Goal: Information Seeking & Learning: Find specific page/section

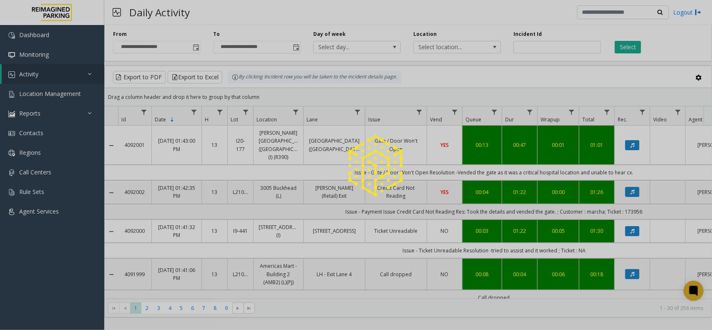
scroll to position [0, 69]
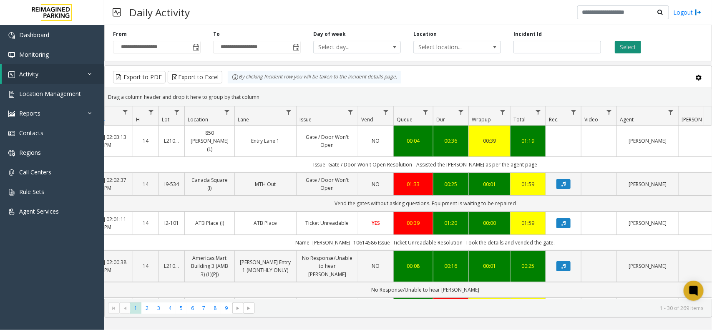
click at [627, 48] on button "Select" at bounding box center [628, 47] width 26 height 13
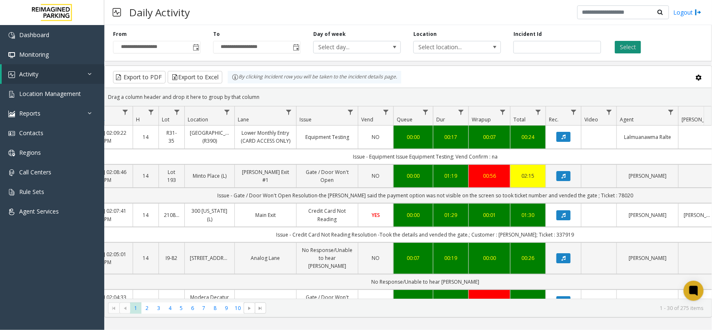
click at [635, 43] on button "Select" at bounding box center [628, 47] width 26 height 13
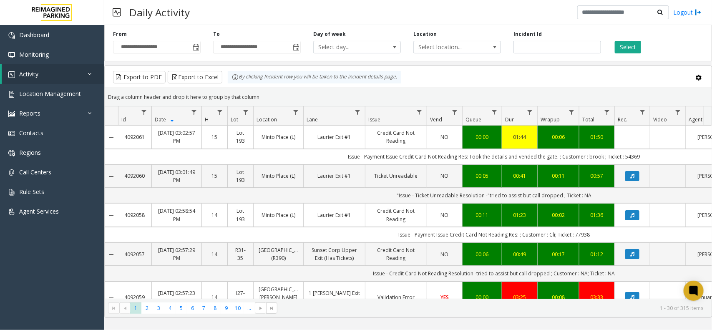
scroll to position [0, 69]
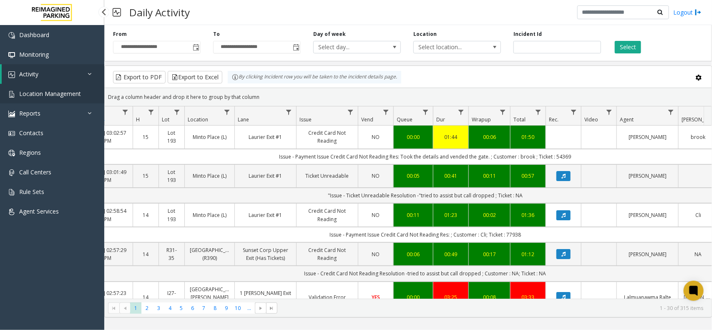
click at [55, 90] on span "Location Management" at bounding box center [50, 94] width 62 height 8
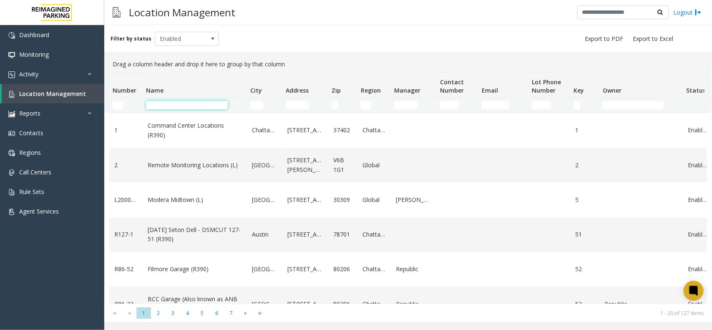
click at [172, 109] on input "Name Filter" at bounding box center [187, 105] width 82 height 8
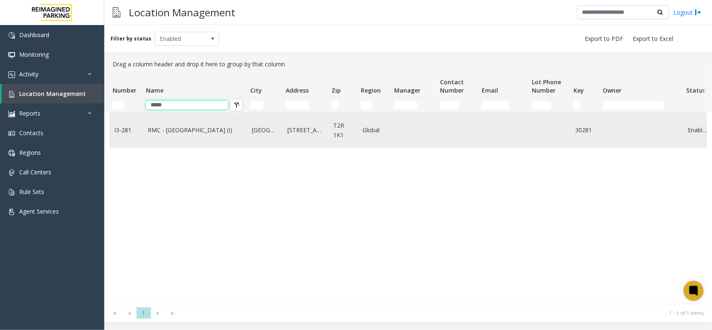
type input "*****"
click at [187, 125] on td "RMC - Mount Royal Village (I)" at bounding box center [195, 130] width 104 height 35
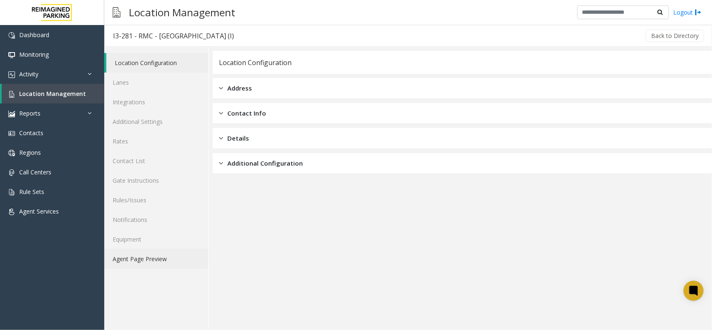
click at [138, 252] on link "Agent Page Preview" at bounding box center [156, 259] width 104 height 20
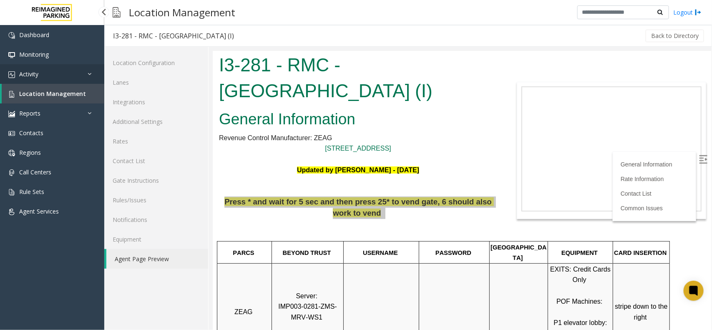
click at [43, 78] on link "Activity" at bounding box center [52, 74] width 104 height 20
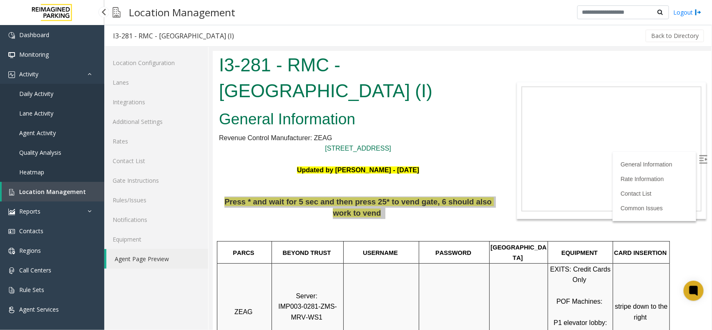
click at [53, 94] on span "Daily Activity" at bounding box center [36, 94] width 34 height 8
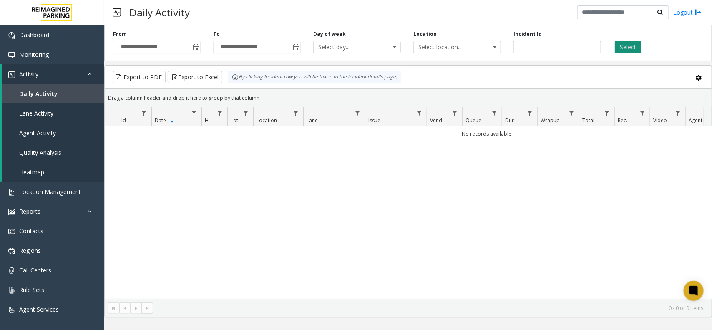
click at [632, 44] on button "Select" at bounding box center [628, 47] width 26 height 13
click at [201, 50] on div "**********" at bounding box center [157, 41] width 100 height 23
click at [55, 101] on link "Daily Activity" at bounding box center [53, 94] width 103 height 20
click at [195, 44] on span "Toggle popup" at bounding box center [196, 47] width 7 height 7
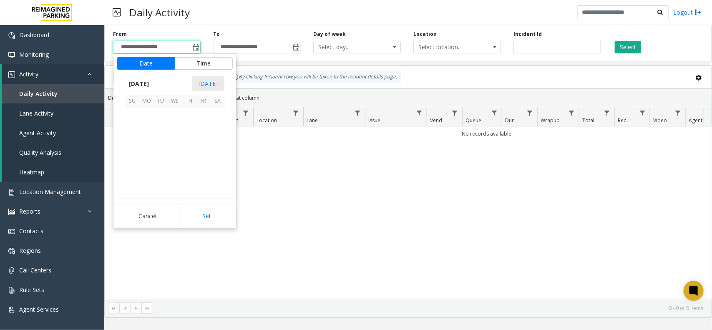
scroll to position [149787, 0]
click at [204, 118] on span "3" at bounding box center [203, 115] width 14 height 14
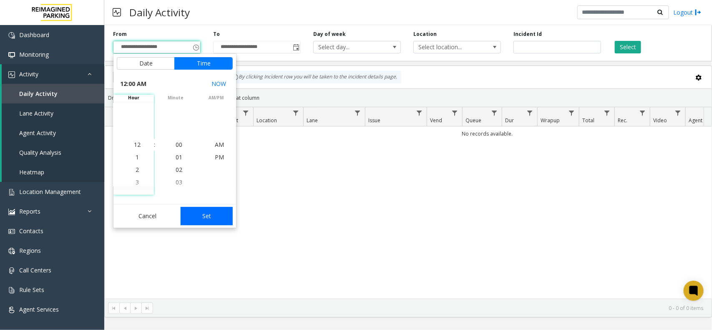
click at [196, 220] on button "Set" at bounding box center [207, 216] width 53 height 18
type input "**********"
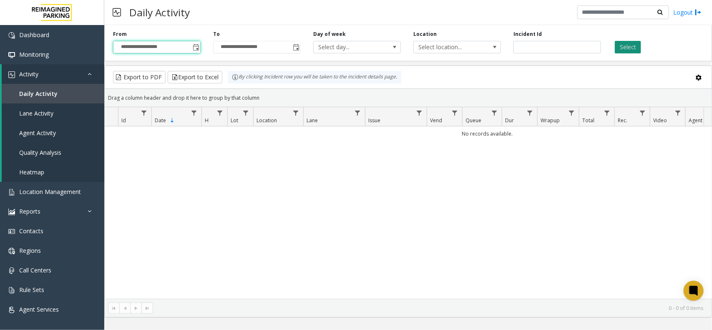
click at [629, 48] on button "Select" at bounding box center [628, 47] width 26 height 13
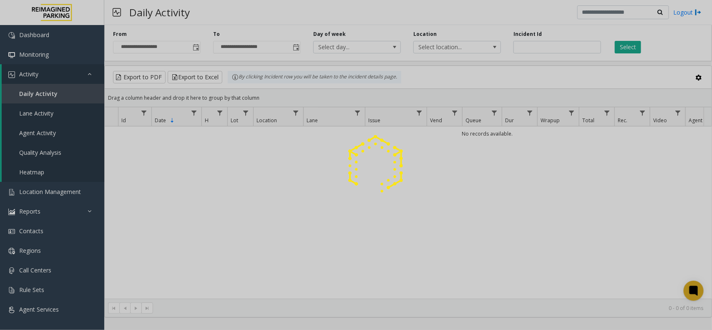
click at [647, 51] on div at bounding box center [356, 165] width 712 height 330
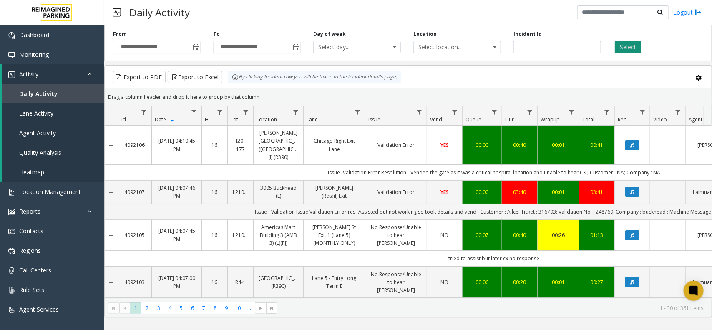
click at [631, 45] on button "Select" at bounding box center [628, 47] width 26 height 13
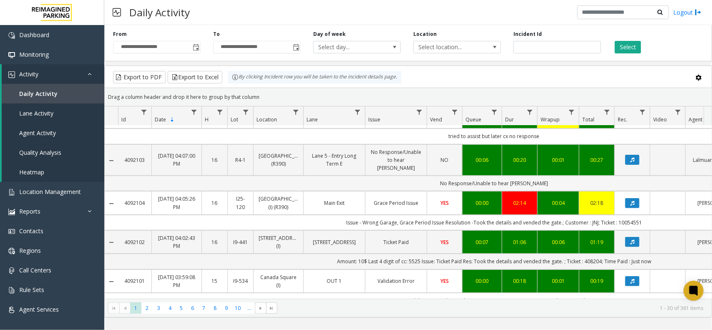
scroll to position [104, 0]
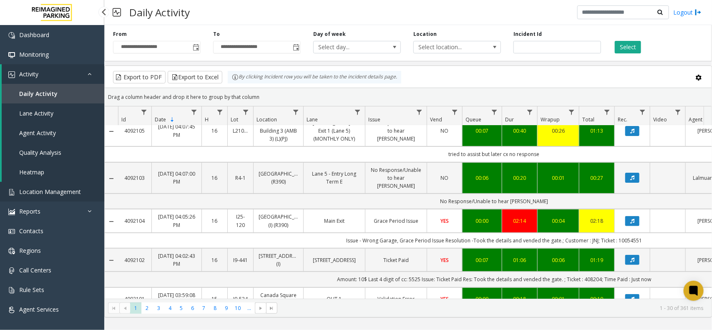
click at [59, 193] on span "Location Management" at bounding box center [50, 192] width 62 height 8
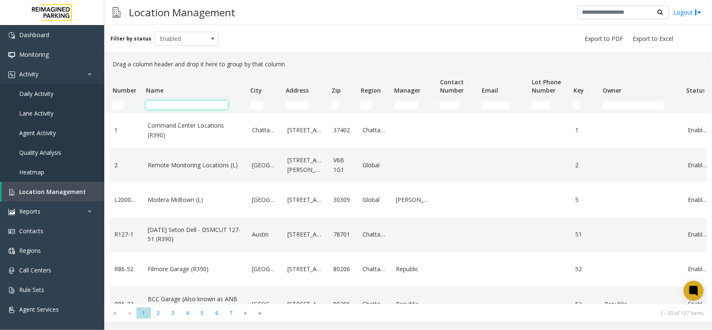
click at [204, 105] on input "Name Filter" at bounding box center [187, 105] width 82 height 8
click at [109, 103] on td "Number Filter" at bounding box center [125, 105] width 33 height 15
click at [120, 105] on input "Number Filter" at bounding box center [118, 105] width 11 height 8
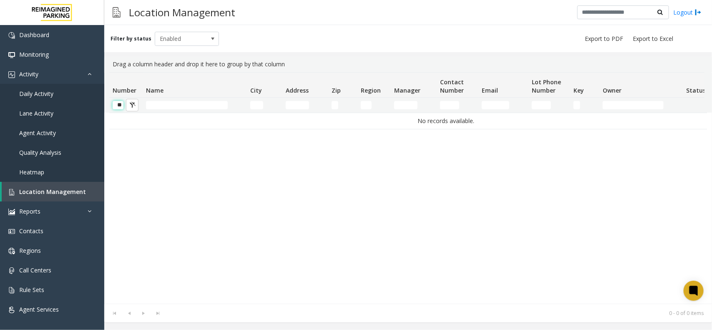
scroll to position [0, 1]
type input "*"
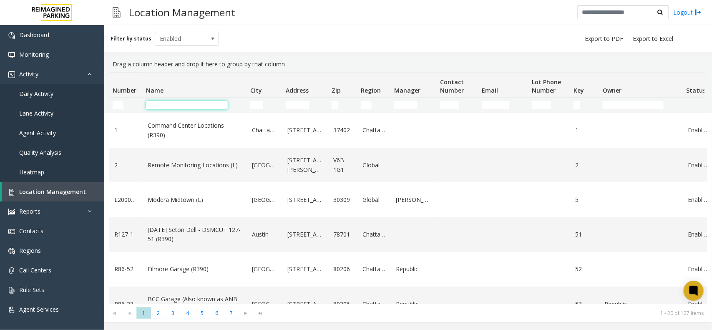
click at [209, 101] on input "Name Filter" at bounding box center [187, 105] width 82 height 8
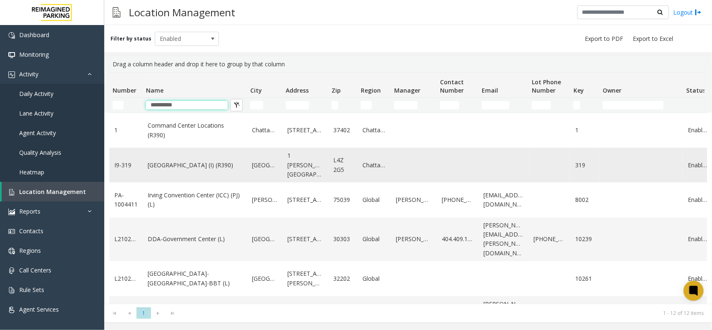
type input "**********"
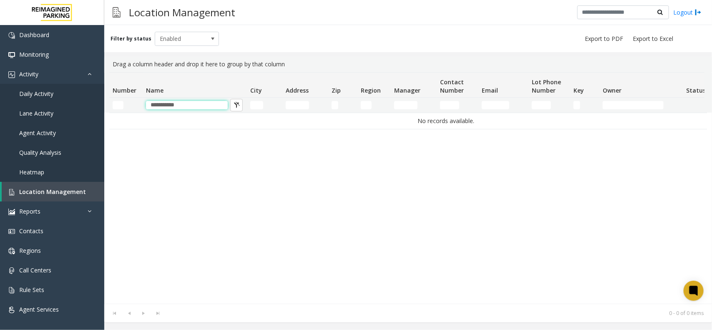
drag, startPoint x: 218, startPoint y: 103, endPoint x: 126, endPoint y: 109, distance: 92.4
click at [126, 109] on tr "**********" at bounding box center [446, 105] width 674 height 15
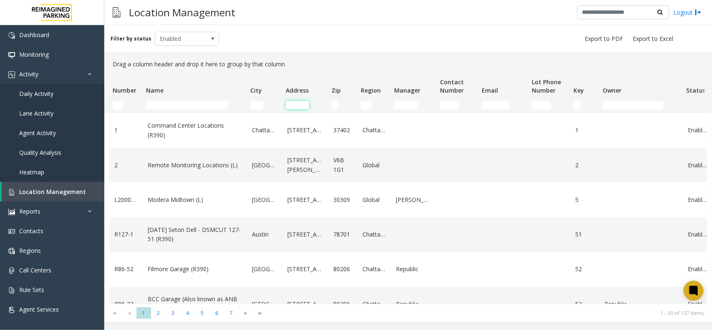
click at [304, 108] on input "Address Filter" at bounding box center [297, 105] width 23 height 8
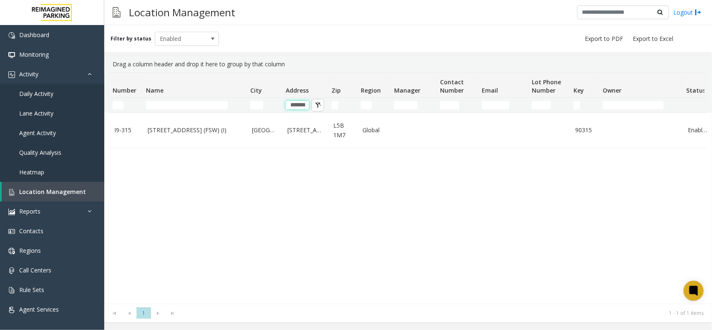
scroll to position [0, 4]
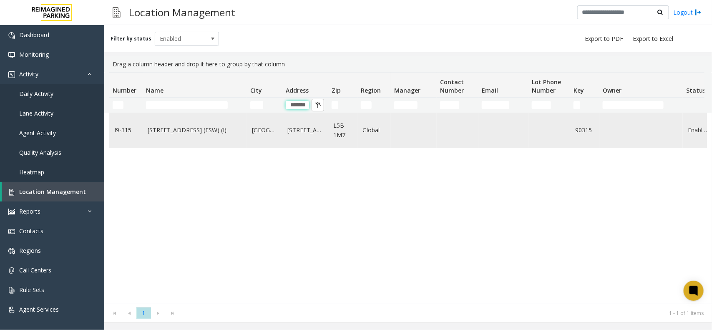
type input "******"
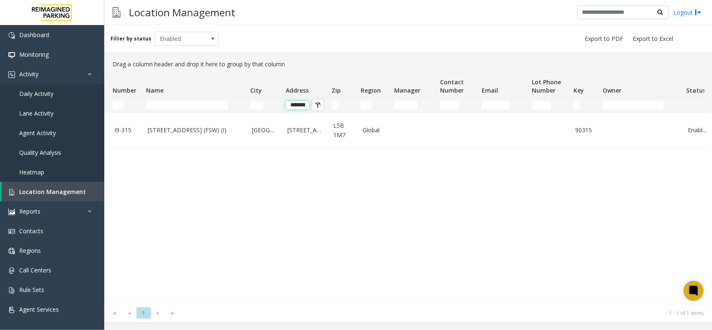
click at [303, 106] on input "******" at bounding box center [297, 105] width 23 height 8
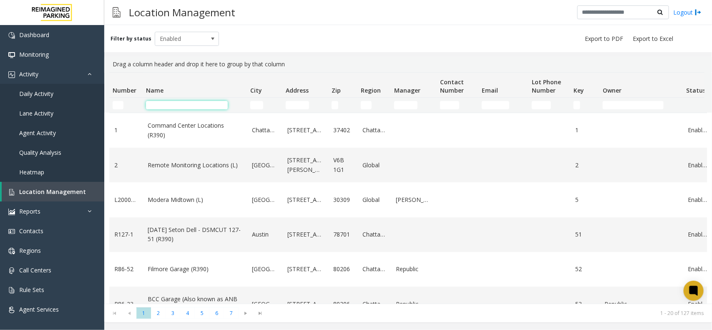
click at [178, 109] on input "Name Filter" at bounding box center [187, 105] width 82 height 8
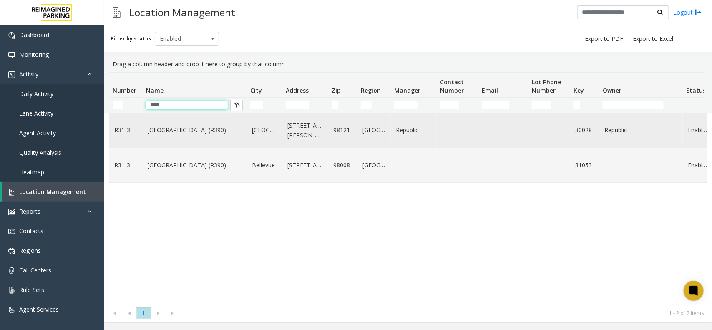
type input "****"
click at [207, 126] on link "Bell Street Garage (R390)" at bounding box center [195, 130] width 94 height 9
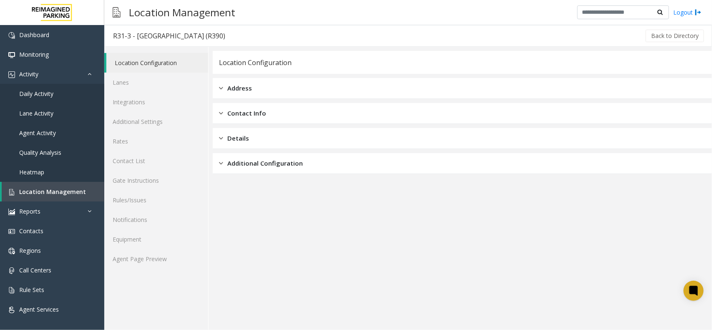
click at [159, 280] on div "Location Configuration Lanes Integrations Additional Settings Rates Contact Lis…" at bounding box center [156, 188] width 104 height 283
click at [161, 256] on link "Agent Page Preview" at bounding box center [156, 259] width 104 height 20
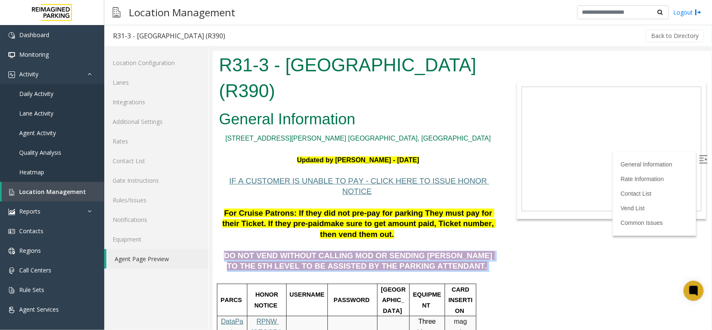
drag, startPoint x: 451, startPoint y: 248, endPoint x: 232, endPoint y: 232, distance: 220.1
click at [219, 240] on p "DO NOT VEND WITHOUT CALLING MOD OR SENDING PARKER TO THE 5TH LEVEL TO BE ASSIST…" at bounding box center [358, 256] width 278 height 32
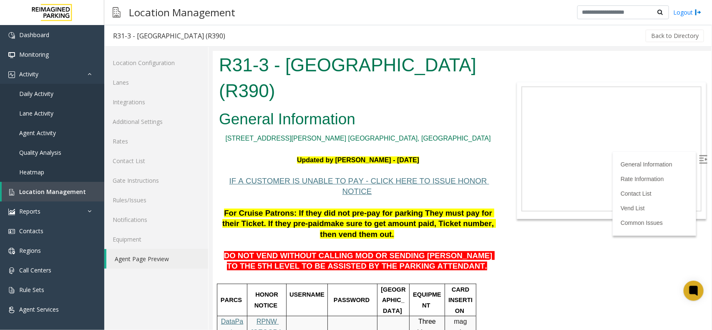
drag, startPoint x: 270, startPoint y: 230, endPoint x: 328, endPoint y: 228, distance: 58.5
click at [328, 240] on p "DO NOT VEND WITHOUT CALLING MOD OR SENDING PARKER TO THE 5TH LEVEL TO BE ASSIST…" at bounding box center [358, 256] width 278 height 32
click at [345, 251] on span "DO NOT VEND WITHOUT CALLING MOD OR SENDING PARKER TO THE 5TH LEVEL TO BE ASSIST…" at bounding box center [359, 261] width 271 height 20
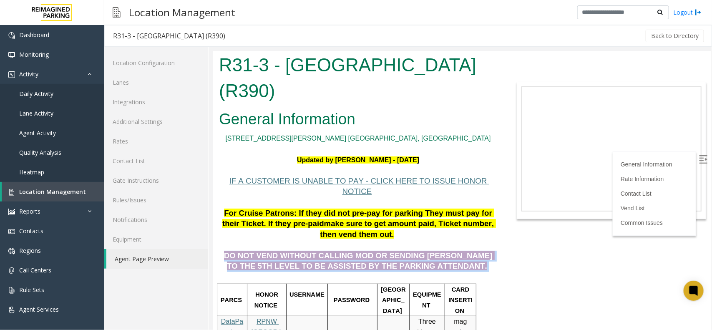
click at [345, 251] on span "DO NOT VEND WITHOUT CALLING MOD OR SENDING PARKER TO THE 5TH LEVEL TO BE ASSIST…" at bounding box center [359, 261] width 271 height 20
click at [333, 251] on span "DO NOT VEND WITHOUT CALLING MOD OR SENDING PARKER TO THE 5TH LEVEL TO BE ASSIST…" at bounding box center [359, 261] width 271 height 20
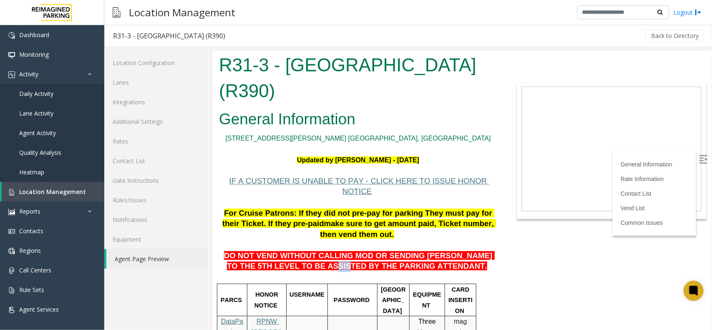
click at [333, 251] on span "DO NOT VEND WITHOUT CALLING MOD OR SENDING PARKER TO THE 5TH LEVEL TO BE ASSIST…" at bounding box center [359, 261] width 271 height 20
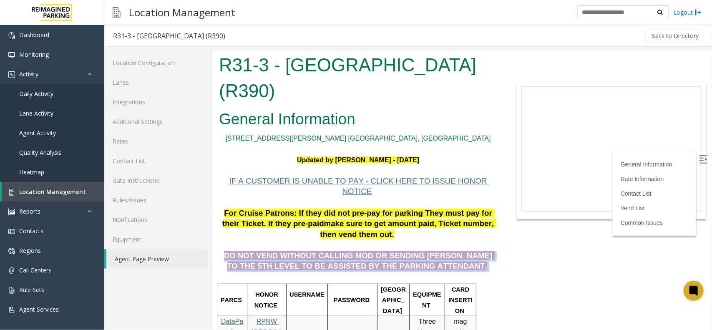
click at [333, 251] on span "DO NOT VEND WITHOUT CALLING MOD OR SENDING PARKER TO THE 5TH LEVEL TO BE ASSIST…" at bounding box center [359, 261] width 271 height 20
click at [400, 251] on span "DO NOT VEND WITHOUT CALLING MOD OR SENDING PARKER TO THE 5TH LEVEL TO BE ASSIST…" at bounding box center [359, 261] width 271 height 20
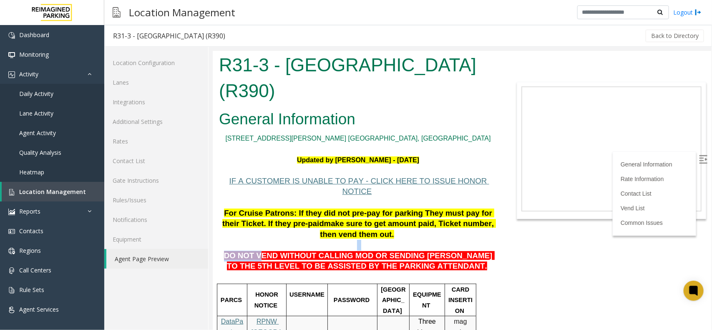
click at [447, 240] on p "DO NOT VEND WITHOUT CALLING MOD OR SENDING PARKER TO THE 5TH LEVEL TO BE ASSIST…" at bounding box center [358, 256] width 278 height 32
click at [308, 251] on span "DO NOT VEND WITHOUT CALLING MOD OR SENDING PARKER TO THE 5TH LEVEL TO BE ASSIST…" at bounding box center [359, 261] width 271 height 20
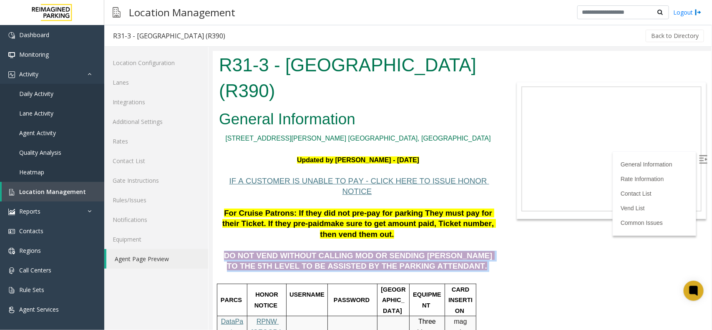
click at [309, 251] on span "DO NOT VEND WITHOUT CALLING MOD OR SENDING PARKER TO THE 5TH LEVEL TO BE ASSIST…" at bounding box center [359, 261] width 271 height 20
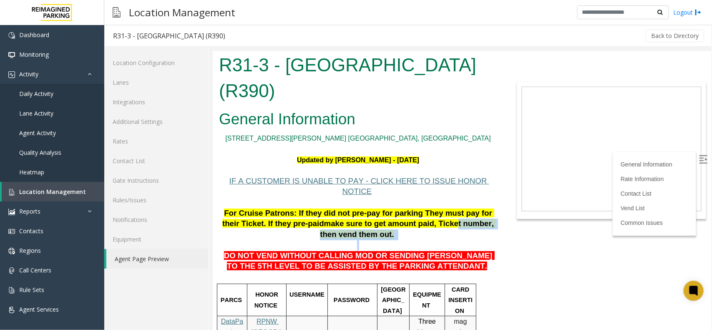
drag, startPoint x: 383, startPoint y: 222, endPoint x: 391, endPoint y: 210, distance: 14.8
click at [356, 251] on span "DO NOT VEND WITHOUT CALLING MOD OR SENDING PARKER TO THE 5TH LEVEL TO BE ASSIST…" at bounding box center [359, 261] width 271 height 20
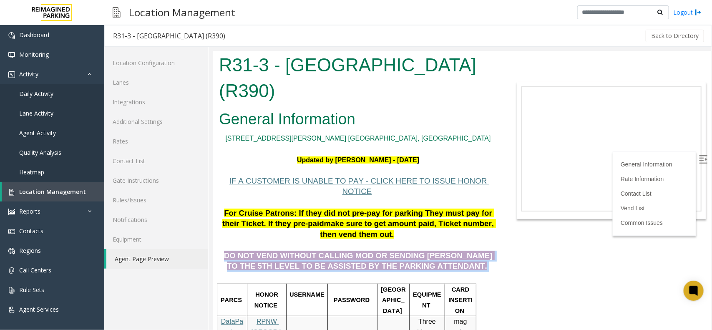
click at [356, 251] on span "DO NOT VEND WITHOUT CALLING MOD OR SENDING PARKER TO THE 5TH LEVEL TO BE ASSIST…" at bounding box center [359, 261] width 271 height 20
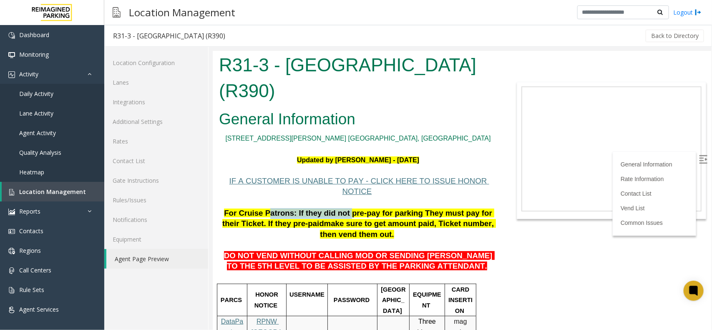
drag, startPoint x: 256, startPoint y: 202, endPoint x: 348, endPoint y: 208, distance: 92.4
click at [344, 208] on p "For Cruise Patrons: If they did not pre-pay for parking They must pay for their…" at bounding box center [358, 224] width 278 height 32
click at [491, 217] on p "For Cruise Patrons: If they did not pre-pay for parking They must pay for their…" at bounding box center [358, 224] width 278 height 32
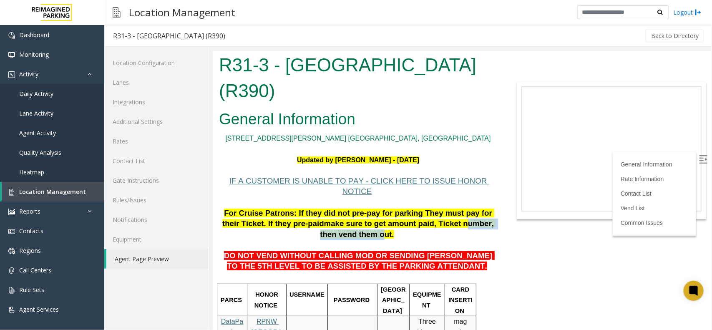
drag, startPoint x: 393, startPoint y: 214, endPoint x: 490, endPoint y: 217, distance: 97.3
click at [484, 219] on span "make sure to get amount paid, Ticket number, then vend them out." at bounding box center [408, 229] width 176 height 20
click at [406, 251] on span "DO NOT VEND WITHOUT CALLING MOD OR SENDING PARKER TO THE 5TH LEVEL TO BE ASSIST…" at bounding box center [359, 261] width 271 height 20
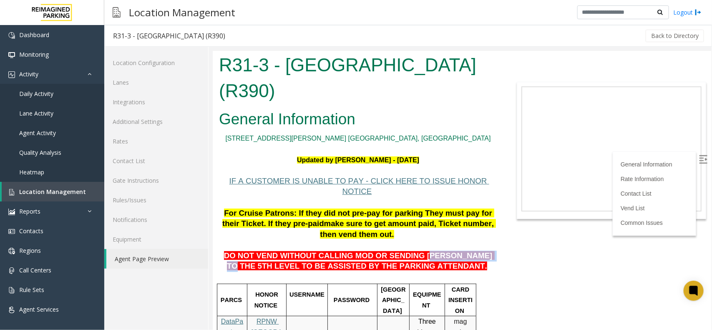
click at [457, 251] on span "DO NOT VEND WITHOUT CALLING MOD OR SENDING PARKER TO THE 5TH LEVEL TO BE ASSIST…" at bounding box center [359, 261] width 271 height 20
drag, startPoint x: 424, startPoint y: 232, endPoint x: 542, endPoint y: 255, distance: 120.2
click at [530, 240] on body "R31-3 - Bell Street Garage (R390) General Information 2323 Elliott Ave. Seattle…" at bounding box center [461, 189] width 499 height 279
click at [451, 244] on p "DO NOT VEND WITHOUT CALLING MOD OR SENDING PARKER TO THE 5TH LEVEL TO BE ASSIST…" at bounding box center [358, 256] width 278 height 32
drag, startPoint x: 336, startPoint y: 242, endPoint x: 545, endPoint y: 242, distance: 208.6
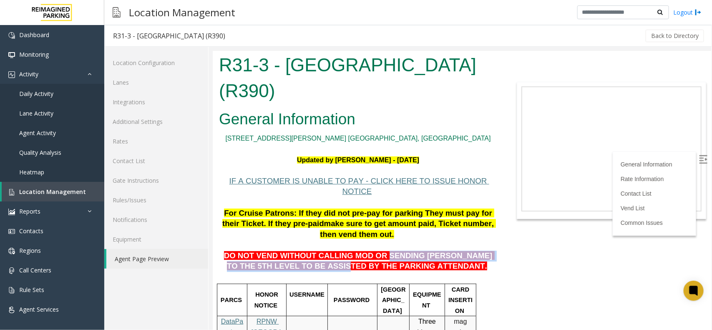
click at [530, 240] on body "R31-3 - Bell Street Garage (R390) General Information 2323 Elliott Ave. Seattle…" at bounding box center [461, 189] width 499 height 279
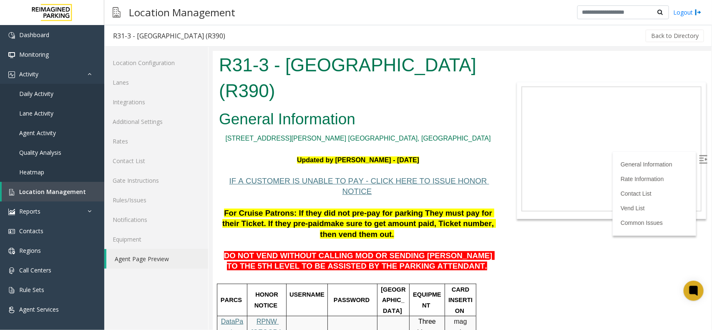
click at [429, 245] on p "DO NOT VEND WITHOUT CALLING MOD OR SENDING PARKER TO THE 5TH LEVEL TO BE ASSIST…" at bounding box center [358, 256] width 278 height 32
drag, startPoint x: 426, startPoint y: 247, endPoint x: 353, endPoint y: 245, distance: 73.5
click at [353, 245] on p "DO NOT VEND WITHOUT CALLING MOD OR SENDING PARKER TO THE 5TH LEVEL TO BE ASSIST…" at bounding box center [358, 256] width 278 height 32
drag, startPoint x: 447, startPoint y: 238, endPoint x: 477, endPoint y: 237, distance: 30.5
click at [477, 251] on span "DO NOT VEND WITHOUT CALLING MOD OR SENDING PARKER TO THE 5TH LEVEL TO BE ASSIST…" at bounding box center [359, 261] width 271 height 20
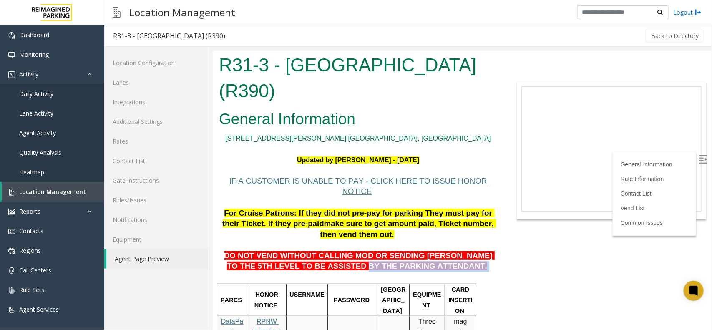
drag, startPoint x: 440, startPoint y: 247, endPoint x: 352, endPoint y: 245, distance: 87.7
click at [352, 245] on p "DO NOT VEND WITHOUT CALLING MOD OR SENDING PARKER TO THE 5TH LEVEL TO BE ASSIST…" at bounding box center [358, 256] width 278 height 32
drag, startPoint x: 282, startPoint y: 248, endPoint x: 468, endPoint y: 251, distance: 185.3
click at [700, 156] on label at bounding box center [704, 160] width 13 height 13
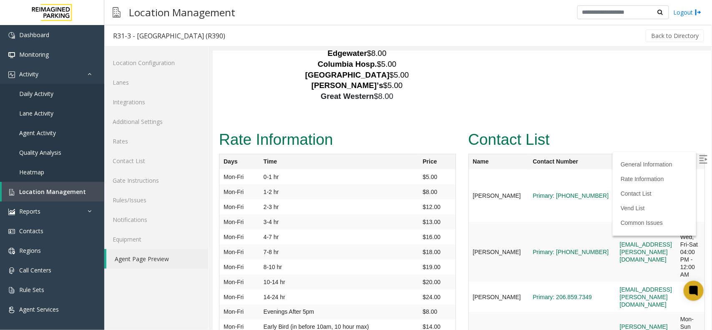
scroll to position [1881, 19]
copy link "(206) 549-2823"
drag, startPoint x: 553, startPoint y: 122, endPoint x: 512, endPoint y: 125, distance: 41.4
click at [528, 169] on td "Primary: (206) 549-2823" at bounding box center [571, 195] width 87 height 53
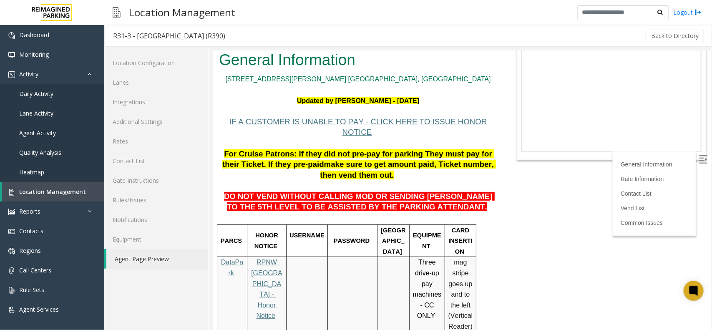
scroll to position [0, 0]
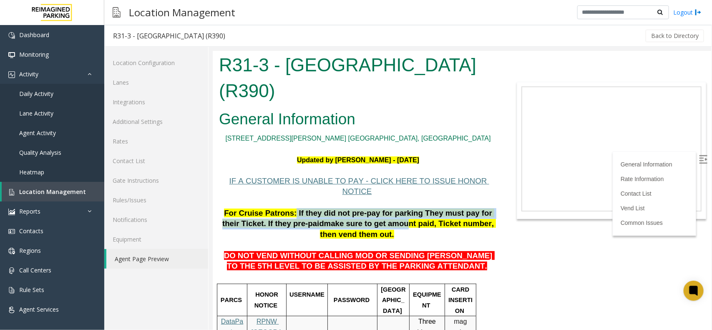
drag, startPoint x: 280, startPoint y: 204, endPoint x: 343, endPoint y: 210, distance: 63.3
click at [343, 210] on span "For Cruise Patrons: If they did not pre-pay for parking They must pay for their…" at bounding box center [359, 223] width 274 height 30
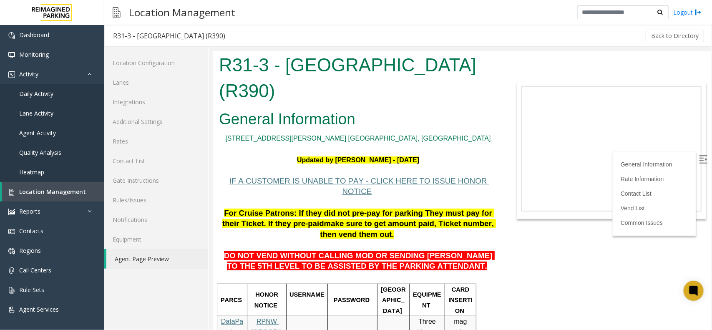
click at [345, 219] on span "make sure to get amount paid, Ticket number, then vend them out." at bounding box center [408, 229] width 176 height 20
drag, startPoint x: 323, startPoint y: 203, endPoint x: 371, endPoint y: 204, distance: 48.0
click at [371, 208] on span "For Cruise Patrons: If they did not pre-pay for parking They must pay for their…" at bounding box center [358, 218] width 272 height 20
click at [358, 219] on span "make sure to get amount paid, Ticket number, then vend them out." at bounding box center [408, 229] width 176 height 20
click at [416, 208] on span "For Cruise Patrons: If they did not pre-pay for parking They must pay for their…" at bounding box center [358, 218] width 272 height 20
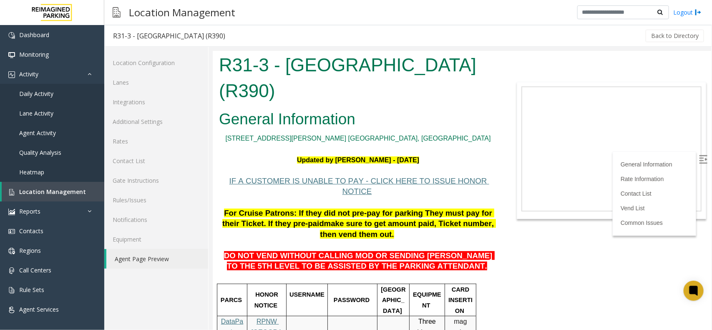
click at [236, 209] on span "For Cruise Patrons: If they did not pre-pay for parking They must pay for their…" at bounding box center [358, 218] width 272 height 20
drag, startPoint x: 229, startPoint y: 210, endPoint x: 266, endPoint y: 215, distance: 37.1
click at [265, 214] on span "For Cruise Patrons: If they did not pre-pay for parking They must pay for their…" at bounding box center [358, 218] width 272 height 20
drag, startPoint x: 287, startPoint y: 212, endPoint x: 323, endPoint y: 211, distance: 35.5
click at [323, 219] on span "make sure to get amount paid, Ticket number, then vend them out." at bounding box center [408, 229] width 176 height 20
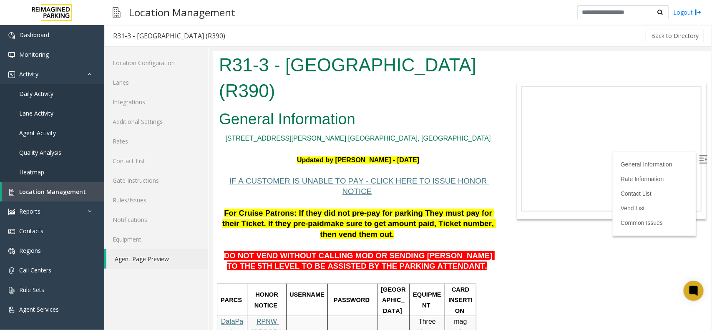
click at [363, 240] on p "DO NOT VEND WITHOUT CALLING MOD OR SENDING PARKER TO THE 5TH LEVEL TO BE ASSIST…" at bounding box center [358, 256] width 278 height 32
click at [363, 219] on span "make sure to get amount paid, Ticket number, then vend them out." at bounding box center [408, 229] width 176 height 20
click at [464, 219] on span "make sure to get amount paid, Ticket number, then vend them out." at bounding box center [408, 229] width 176 height 20
click at [403, 167] on p at bounding box center [358, 170] width 278 height 11
click at [384, 97] on h1 "R31-3 - Bell Street Garage (R390)" at bounding box center [358, 77] width 278 height 51
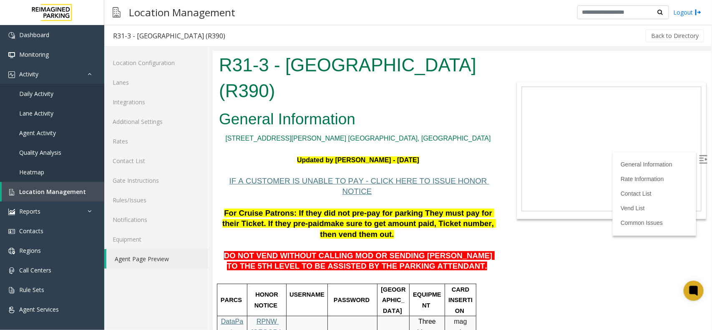
click at [384, 97] on h1 "R31-3 - Bell Street Garage (R390)" at bounding box center [358, 77] width 278 height 51
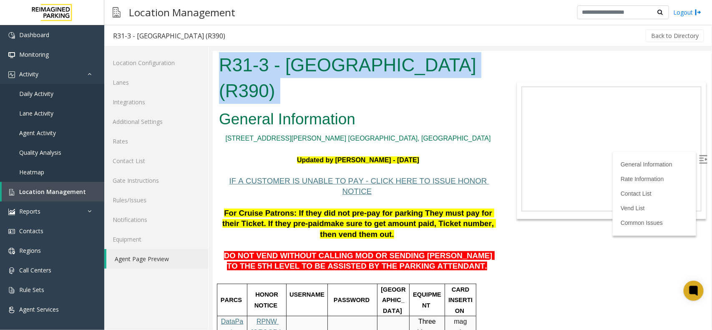
click at [384, 97] on h1 "R31-3 - Bell Street Garage (R390)" at bounding box center [358, 77] width 278 height 51
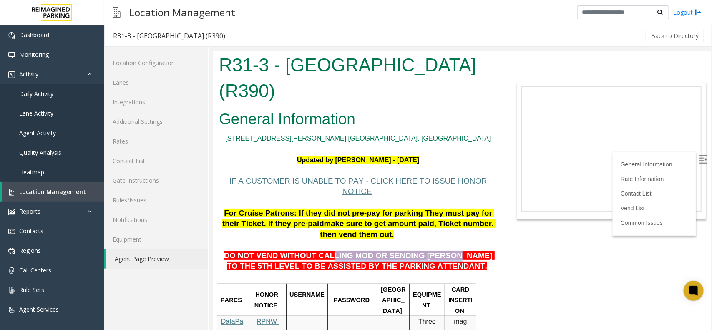
drag, startPoint x: 314, startPoint y: 237, endPoint x: 459, endPoint y: 241, distance: 145.7
click at [459, 241] on p "DO NOT VEND WITHOUT CALLING MOD OR SENDING PARKER TO THE 5TH LEVEL TO BE ASSIST…" at bounding box center [358, 256] width 278 height 32
click at [422, 272] on p at bounding box center [358, 277] width 278 height 11
drag, startPoint x: 394, startPoint y: 247, endPoint x: 399, endPoint y: 253, distance: 8.3
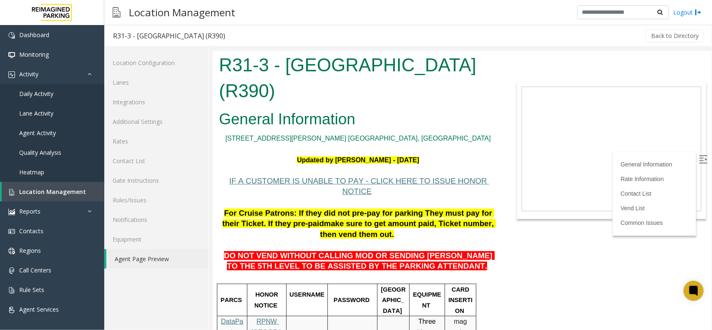
click at [340, 251] on span "DO NOT VEND WITHOUT CALLING MOD OR SENDING PARKER TO THE 5TH LEVEL TO BE ASSIST…" at bounding box center [359, 261] width 271 height 20
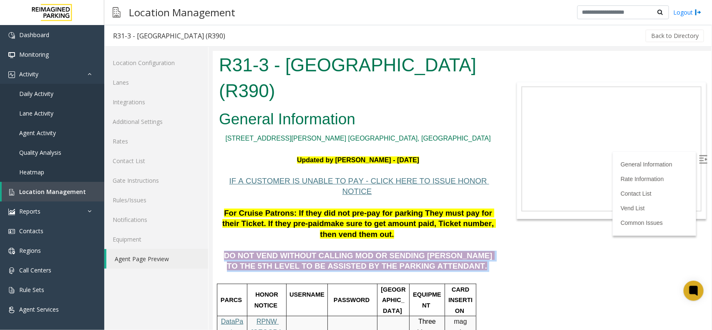
click at [340, 251] on span "DO NOT VEND WITHOUT CALLING MOD OR SENDING PARKER TO THE 5TH LEVEL TO BE ASSIST…" at bounding box center [359, 261] width 271 height 20
click at [334, 251] on span "DO NOT VEND WITHOUT CALLING MOD OR SENDING PARKER TO THE 5TH LEVEL TO BE ASSIST…" at bounding box center [359, 261] width 271 height 20
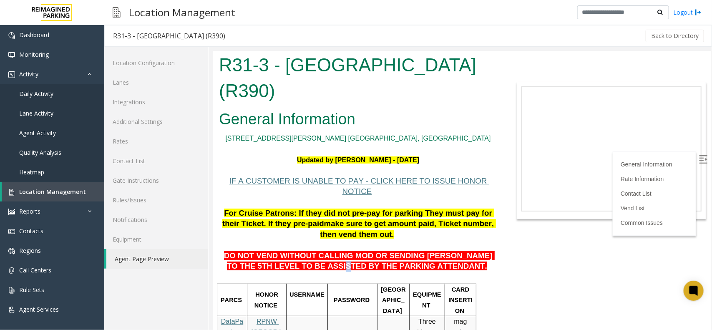
click at [334, 251] on span "DO NOT VEND WITHOUT CALLING MOD OR SENDING PARKER TO THE 5TH LEVEL TO BE ASSIST…" at bounding box center [359, 261] width 271 height 20
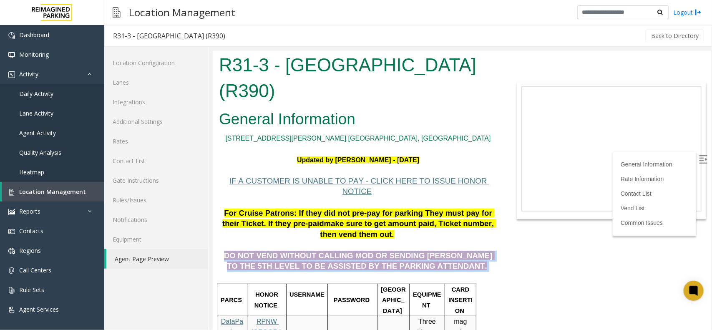
click at [334, 251] on span "DO NOT VEND WITHOUT CALLING MOD OR SENDING PARKER TO THE 5TH LEVEL TO BE ASSIST…" at bounding box center [359, 261] width 271 height 20
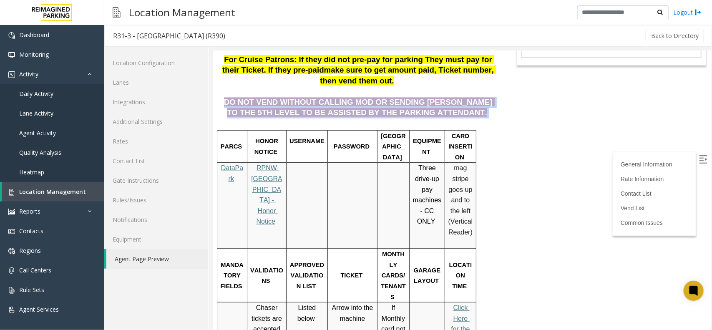
scroll to position [313, 0]
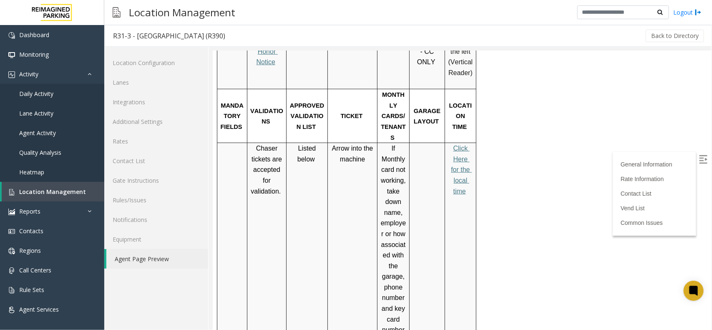
drag, startPoint x: 279, startPoint y: 150, endPoint x: 251, endPoint y: 111, distance: 47.7
click at [251, 143] on p "Chaser tickets are accepted for validation." at bounding box center [266, 169] width 33 height 53
click at [44, 185] on link "Location Management" at bounding box center [53, 192] width 103 height 20
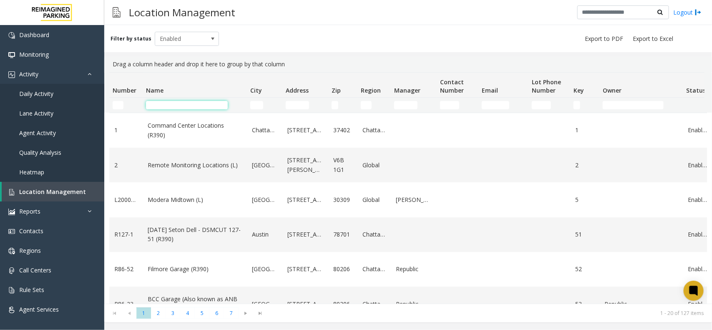
click at [166, 105] on input "Name Filter" at bounding box center [187, 105] width 82 height 8
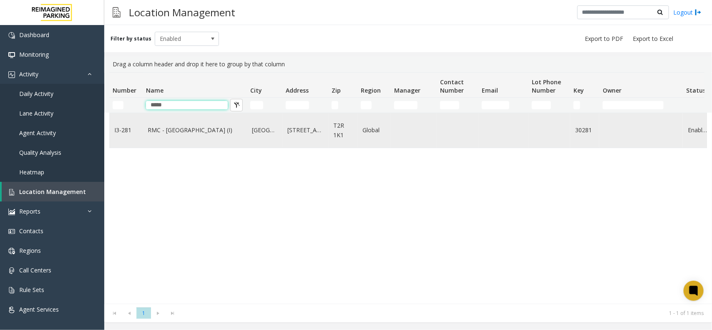
type input "*****"
click at [177, 126] on link "RMC - Mount Royal Village (I)" at bounding box center [195, 130] width 94 height 9
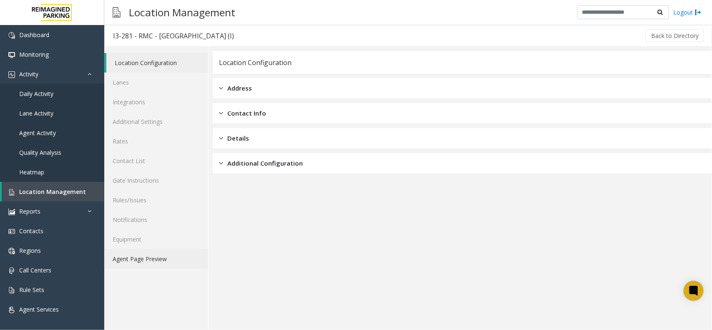
click at [153, 262] on link "Agent Page Preview" at bounding box center [156, 259] width 104 height 20
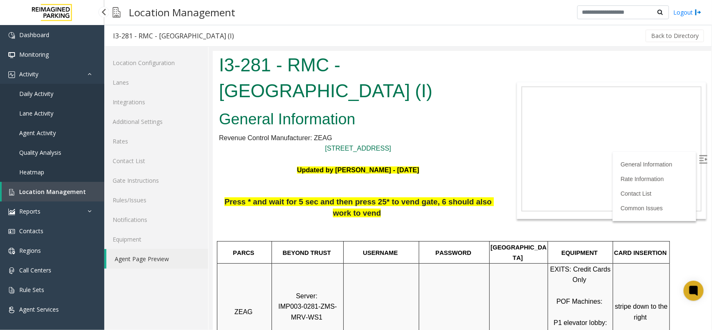
click at [48, 88] on link "Daily Activity" at bounding box center [52, 94] width 104 height 20
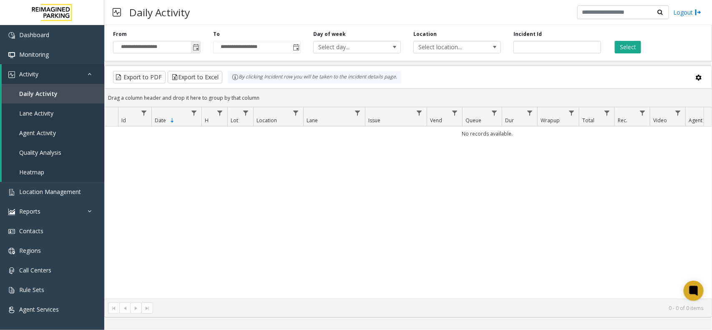
click at [197, 48] on span "Toggle popup" at bounding box center [196, 47] width 7 height 7
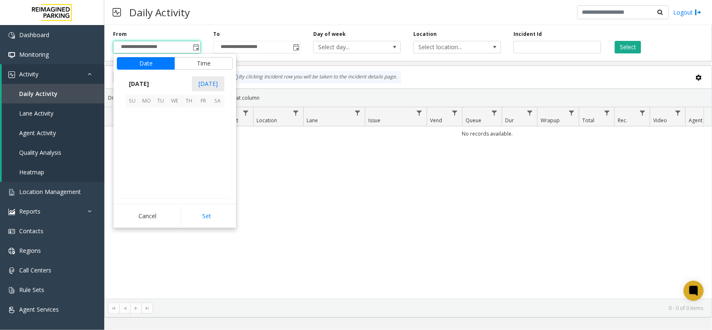
scroll to position [149787, 0]
click at [204, 118] on span "3" at bounding box center [203, 115] width 14 height 14
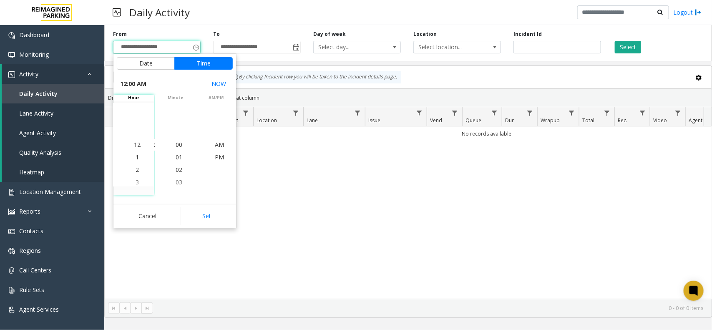
click at [214, 221] on button "Set" at bounding box center [207, 216] width 53 height 18
type input "**********"
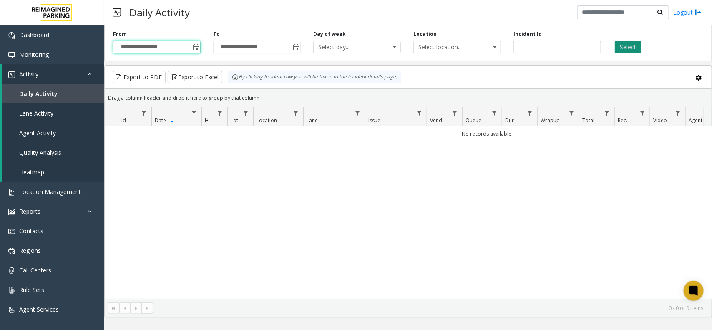
click at [630, 48] on button "Select" at bounding box center [628, 47] width 26 height 13
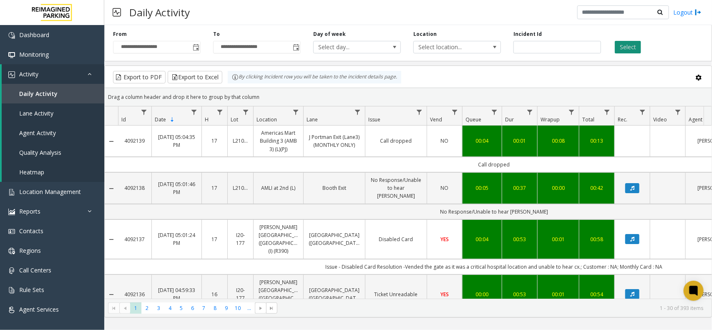
click at [623, 46] on button "Select" at bounding box center [628, 47] width 26 height 13
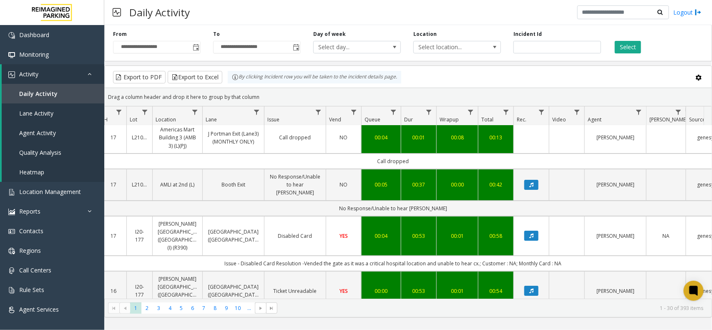
scroll to position [0, 101]
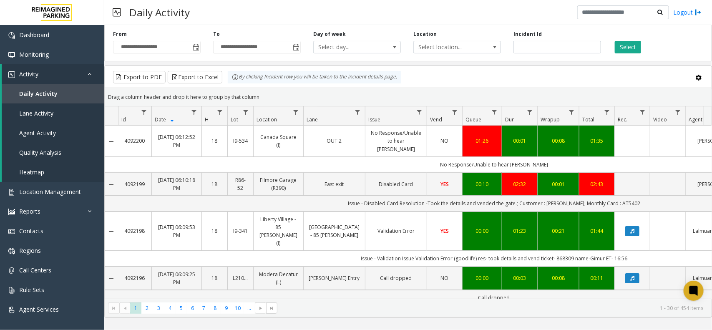
scroll to position [0, 101]
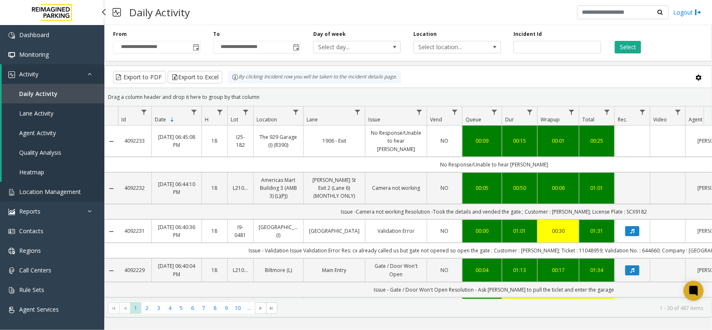
scroll to position [0, 101]
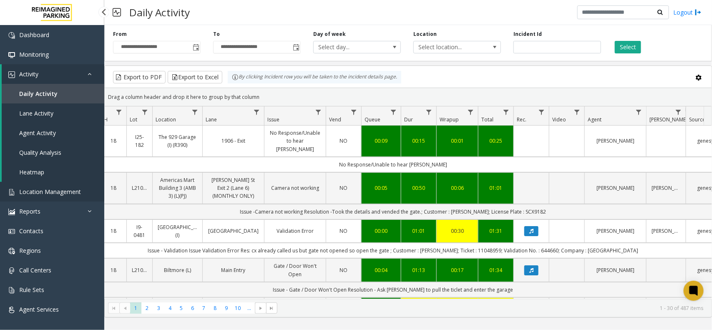
click at [65, 193] on span "Location Management" at bounding box center [50, 192] width 62 height 8
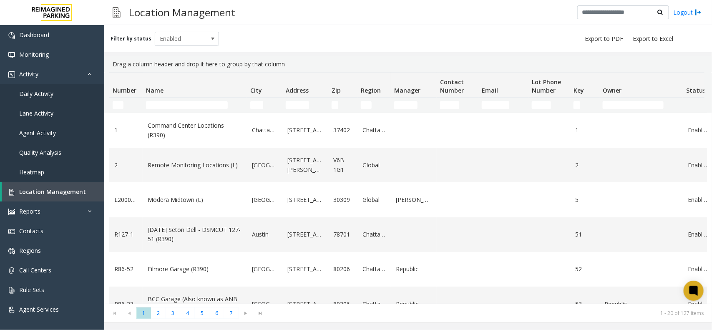
click at [188, 98] on td "Name Filter" at bounding box center [195, 105] width 104 height 15
click at [188, 100] on td "Name Filter" at bounding box center [195, 105] width 104 height 15
click at [154, 108] on input "Name Filter" at bounding box center [187, 105] width 82 height 8
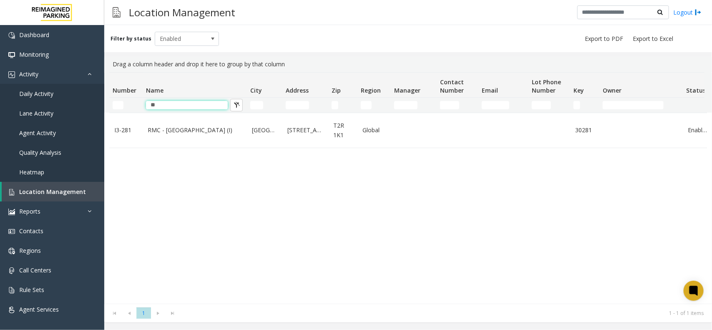
type input "*"
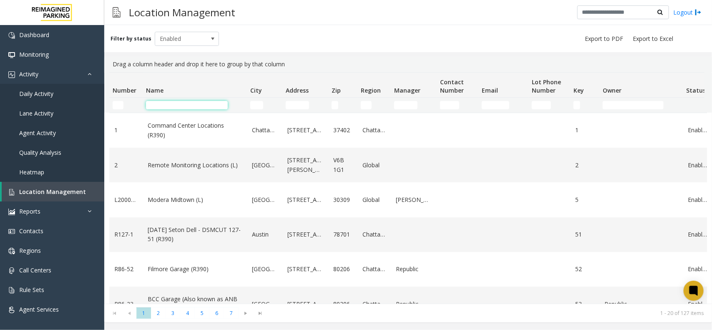
type input "*"
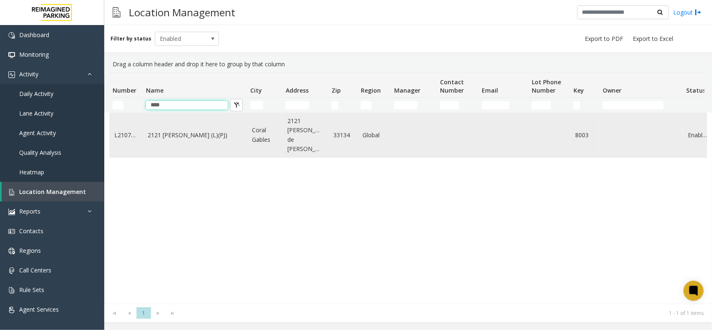
type input "****"
click at [203, 131] on link "2121 [PERSON_NAME] (L)(PJ)" at bounding box center [195, 135] width 94 height 9
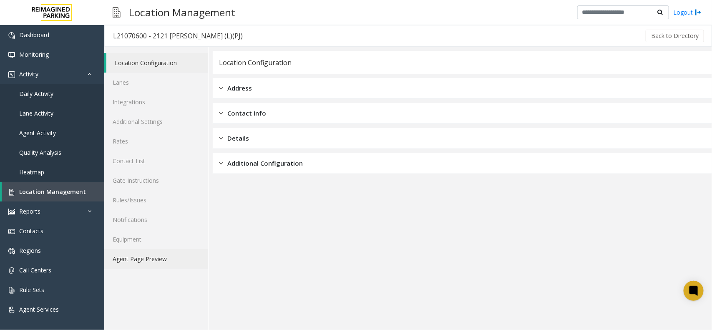
click at [169, 256] on link "Agent Page Preview" at bounding box center [156, 259] width 104 height 20
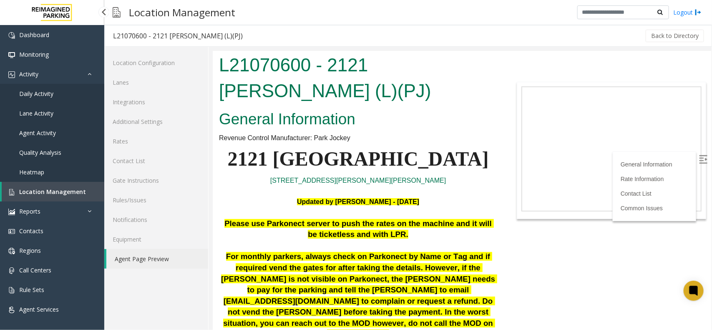
click at [58, 191] on span "Location Management" at bounding box center [52, 192] width 67 height 8
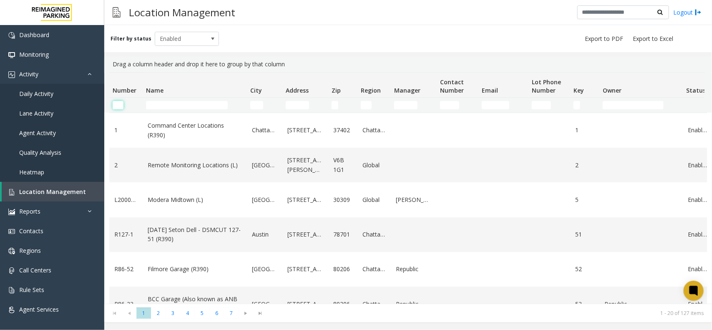
click at [121, 103] on input "Number Filter" at bounding box center [118, 105] width 11 height 8
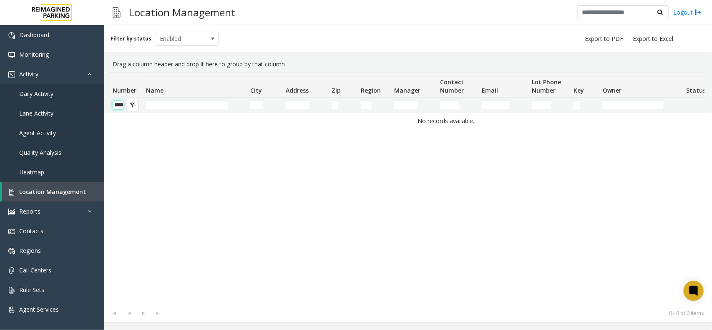
click at [117, 105] on input "****" at bounding box center [118, 105] width 11 height 8
type input "*"
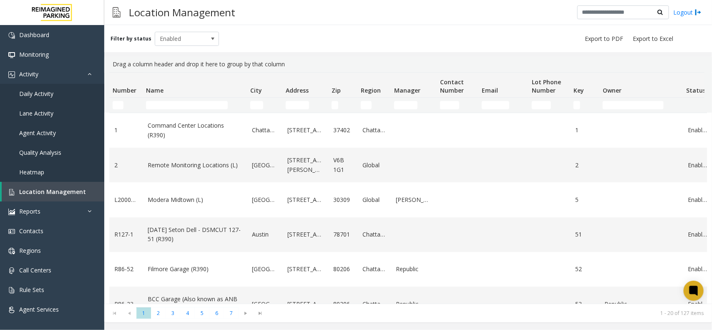
click at [265, 105] on kendo-grid-filter-cell-operators "City Filter" at bounding box center [272, 105] width 14 height 14
click at [258, 103] on input "City Filter" at bounding box center [256, 105] width 13 height 8
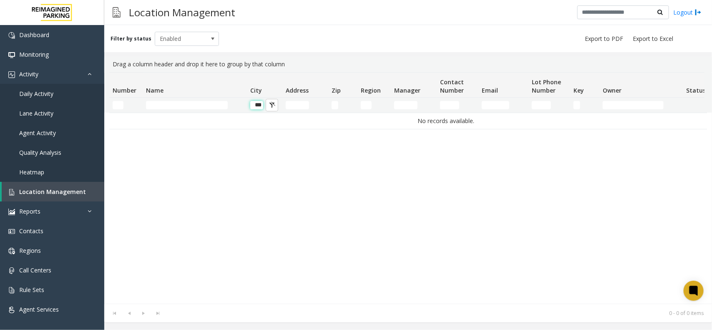
scroll to position [0, 2]
type input "*"
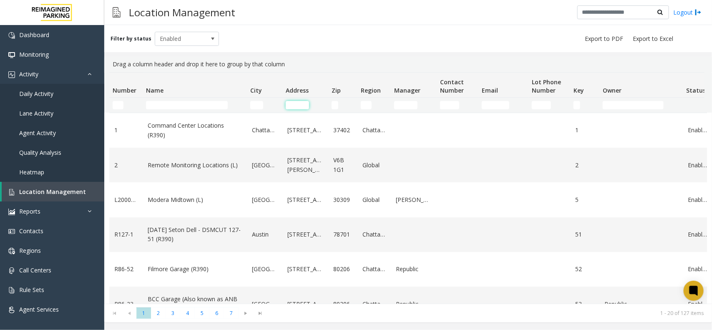
click at [293, 103] on input "Address Filter" at bounding box center [297, 105] width 23 height 8
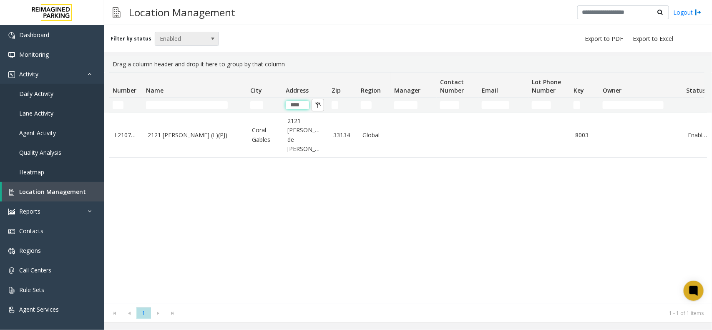
type input "****"
click at [191, 36] on span "Enabled" at bounding box center [180, 38] width 51 height 13
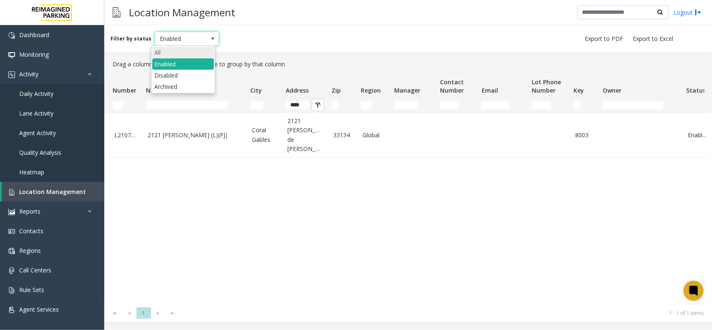
click at [182, 49] on li "All" at bounding box center [183, 52] width 62 height 11
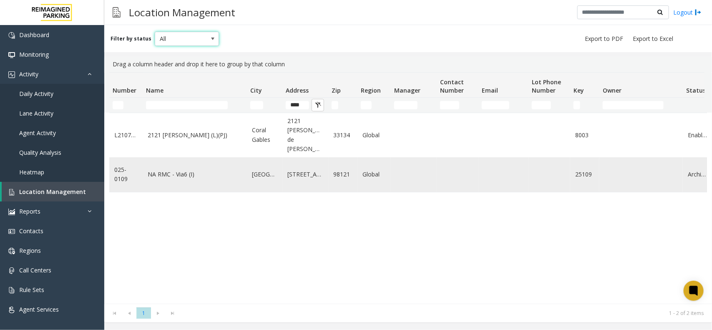
click at [189, 170] on link "NA RMC - Via6 (I)" at bounding box center [195, 174] width 94 height 9
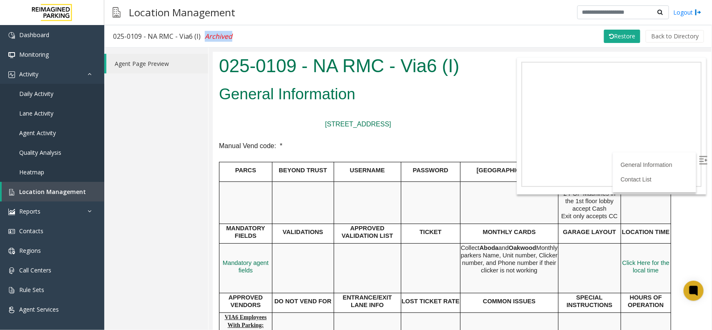
drag, startPoint x: 207, startPoint y: 35, endPoint x: 261, endPoint y: 34, distance: 53.8
click at [261, 34] on div "025-0109 - NA RMC - Via6 (I) Archived Restore Back to Directory" at bounding box center [408, 36] width 608 height 23
copy span "Archived"
click at [40, 192] on span "Location Management" at bounding box center [52, 192] width 67 height 8
